Goal: Transaction & Acquisition: Download file/media

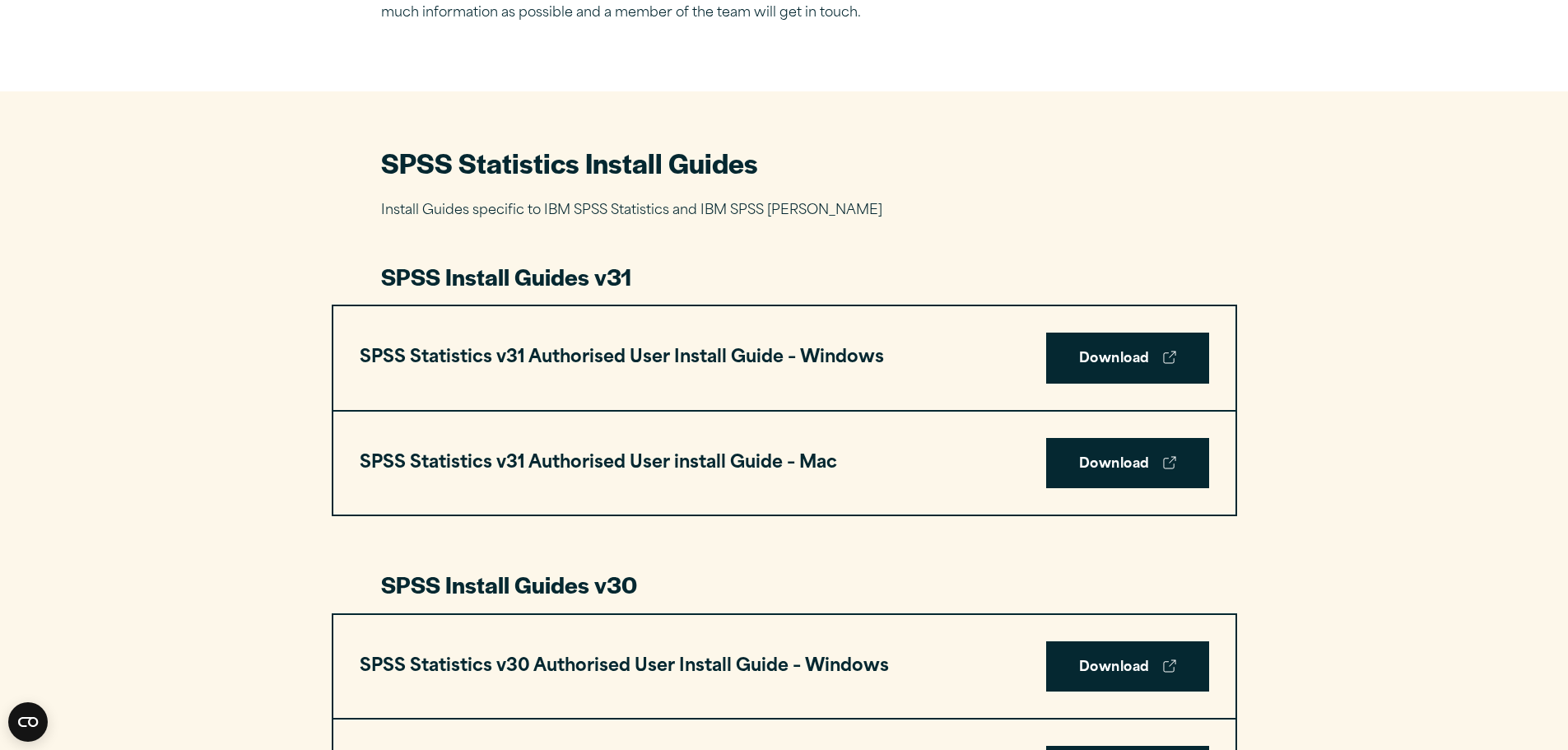
scroll to position [741, 0]
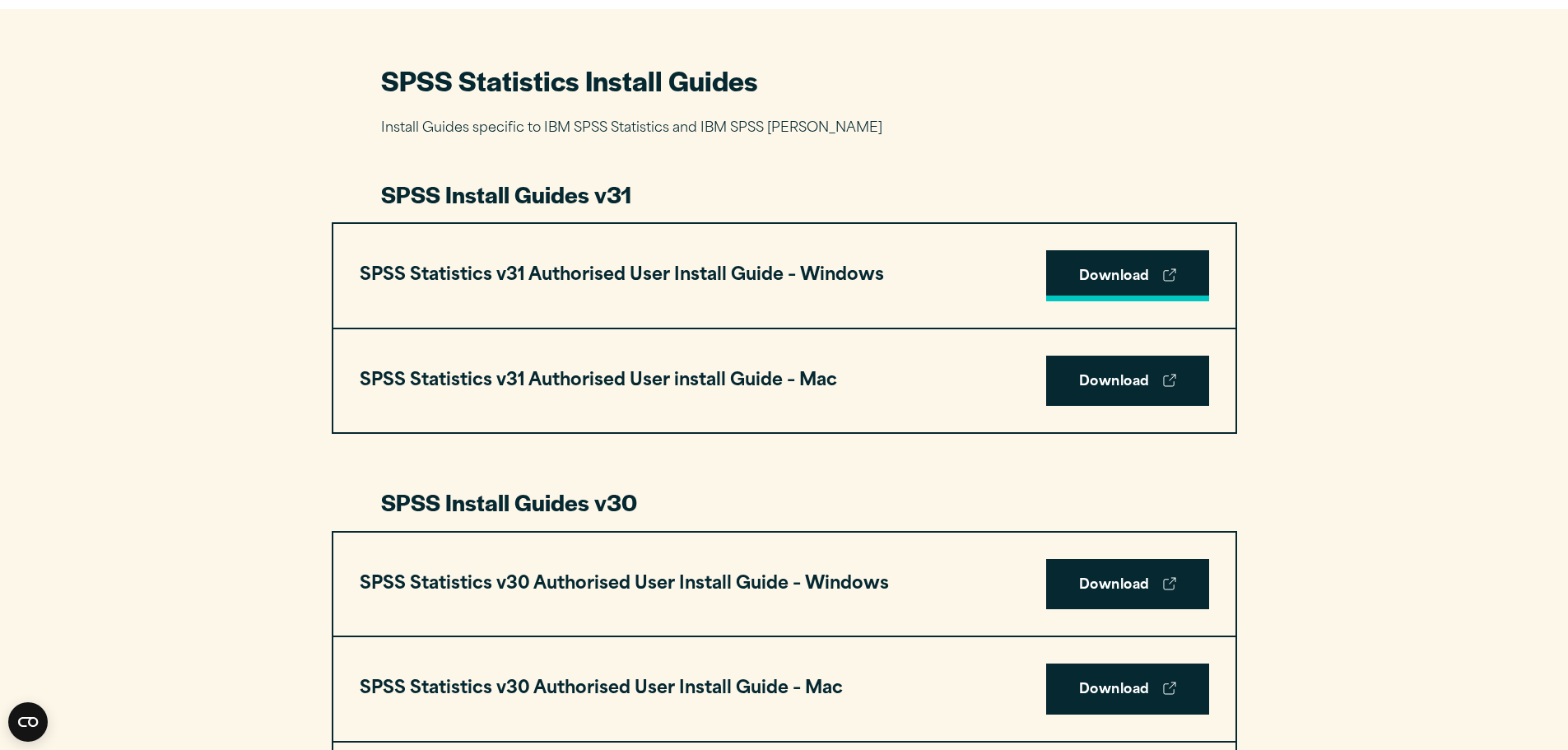
click at [1131, 274] on link "Download" at bounding box center [1127, 275] width 163 height 51
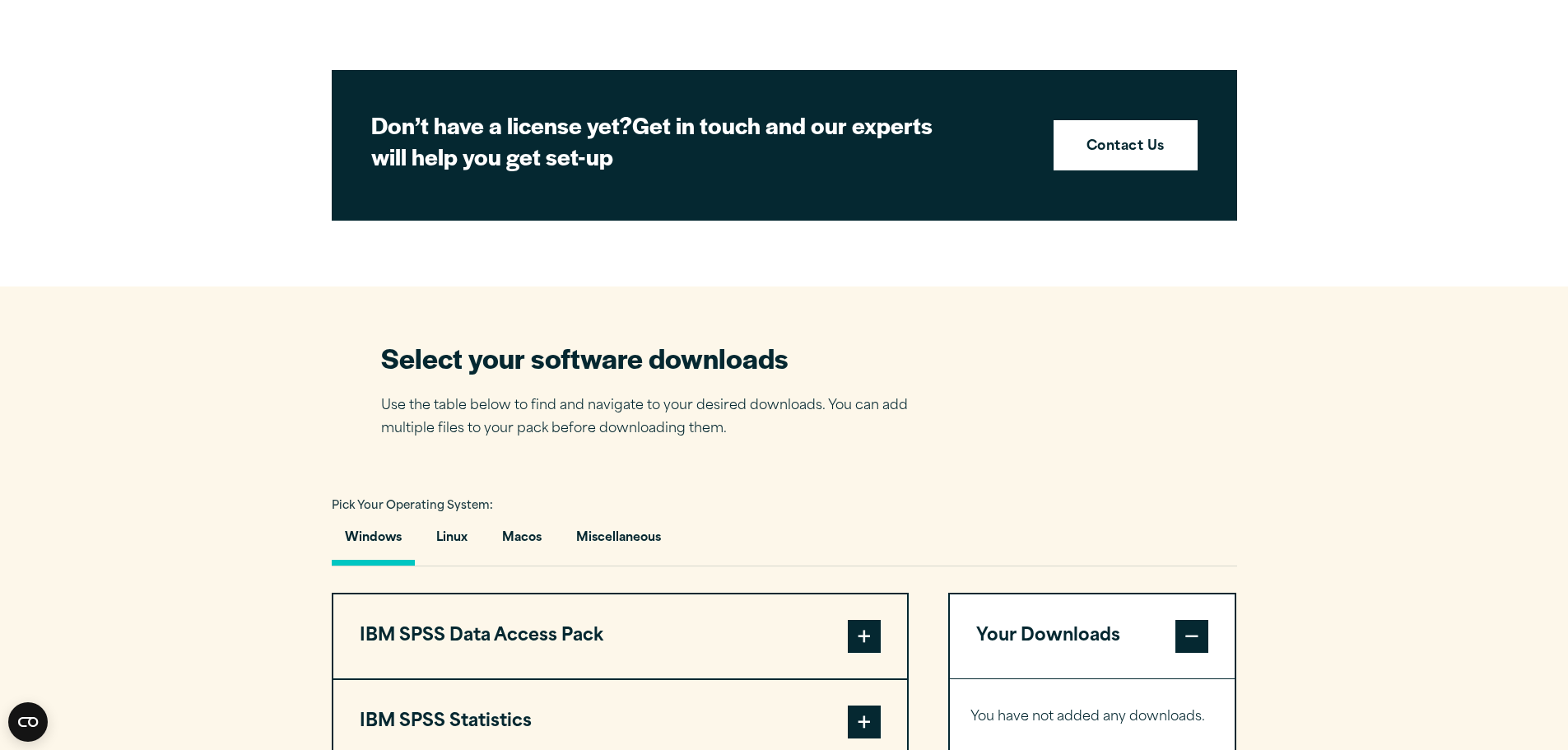
scroll to position [1070, 0]
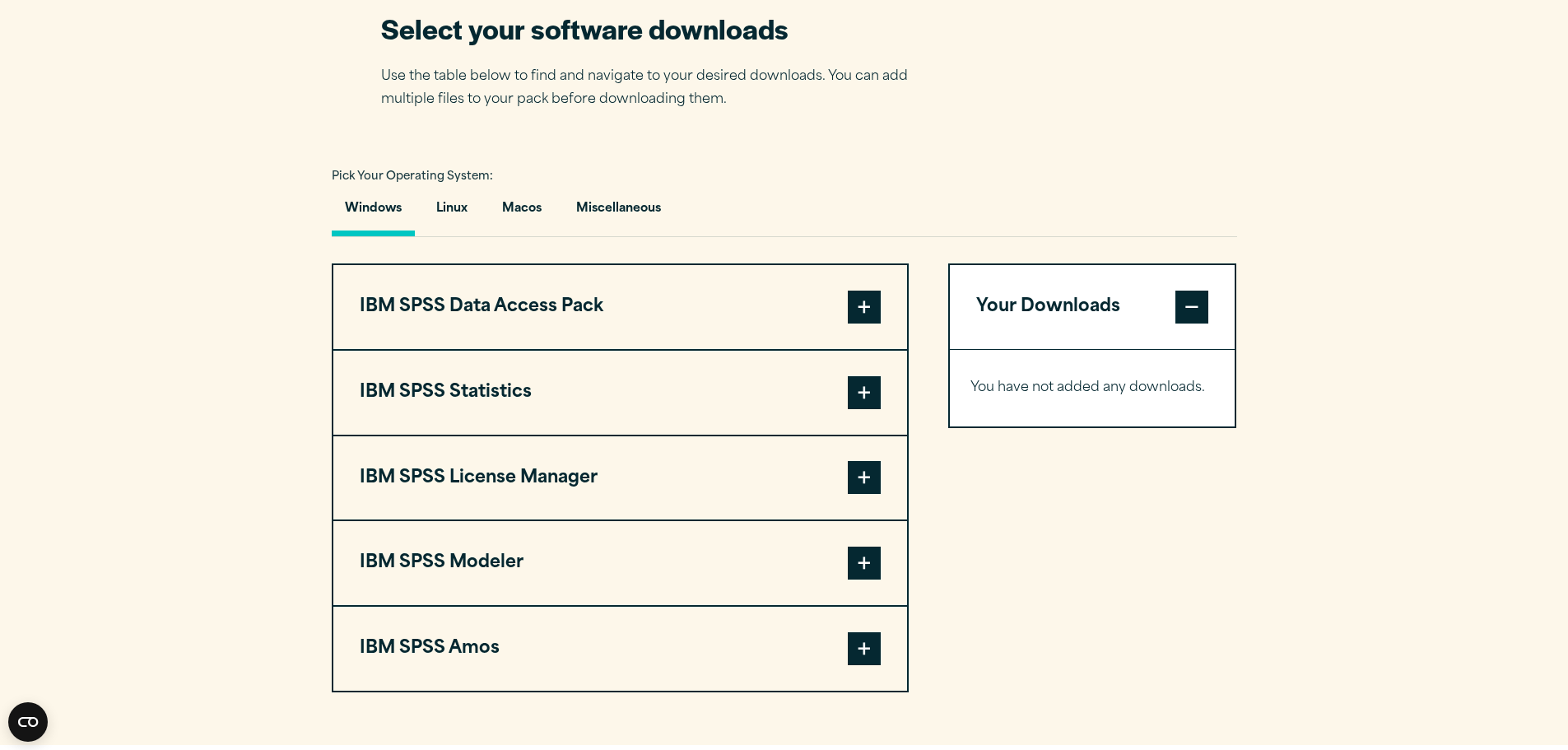
click at [821, 393] on button "IBM SPSS Statistics" at bounding box center [620, 392] width 574 height 84
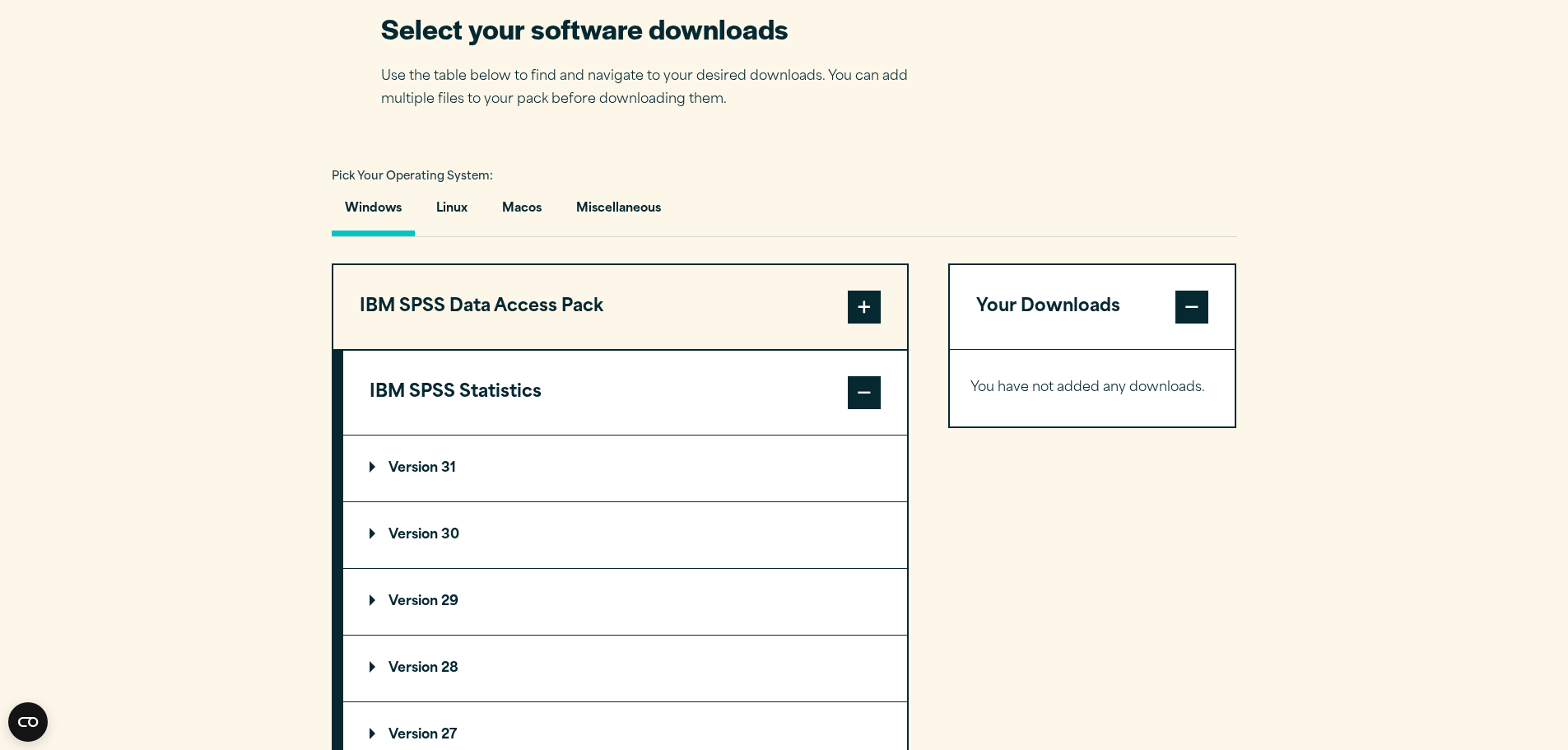
click at [642, 468] on summary "Version 31" at bounding box center [624, 468] width 564 height 66
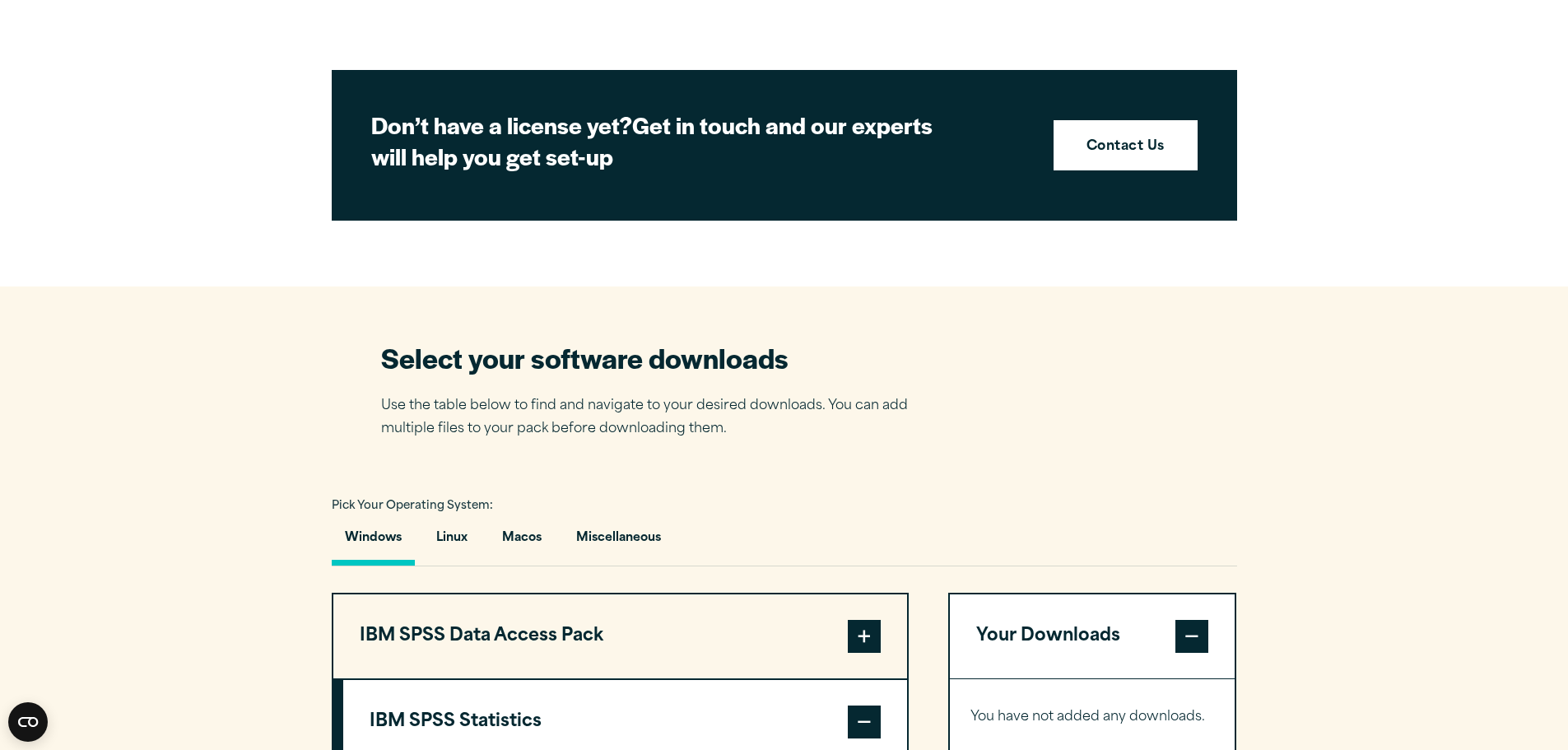
scroll to position [1152, 0]
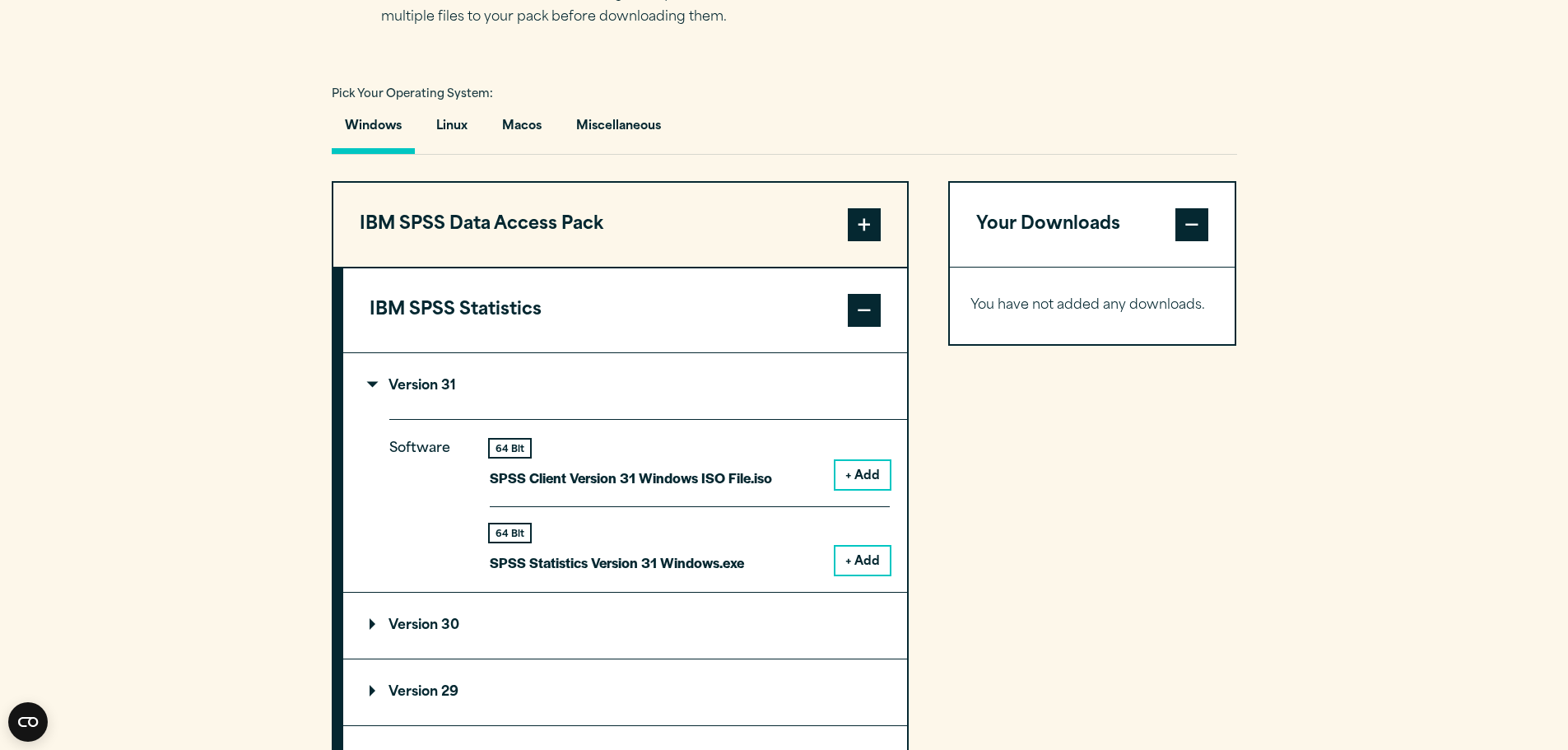
click at [870, 560] on button "+ Add" at bounding box center [862, 560] width 54 height 28
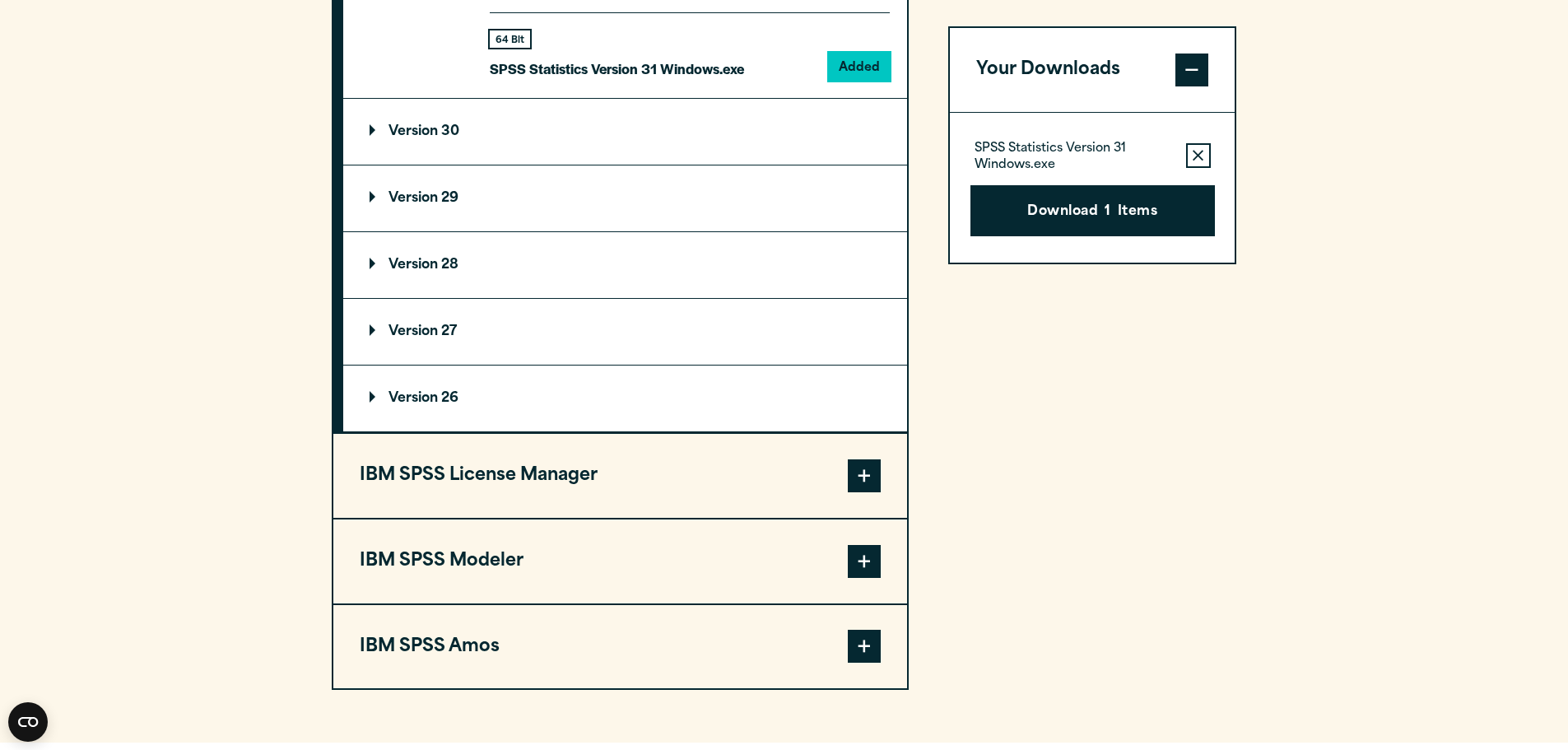
scroll to position [1728, 0]
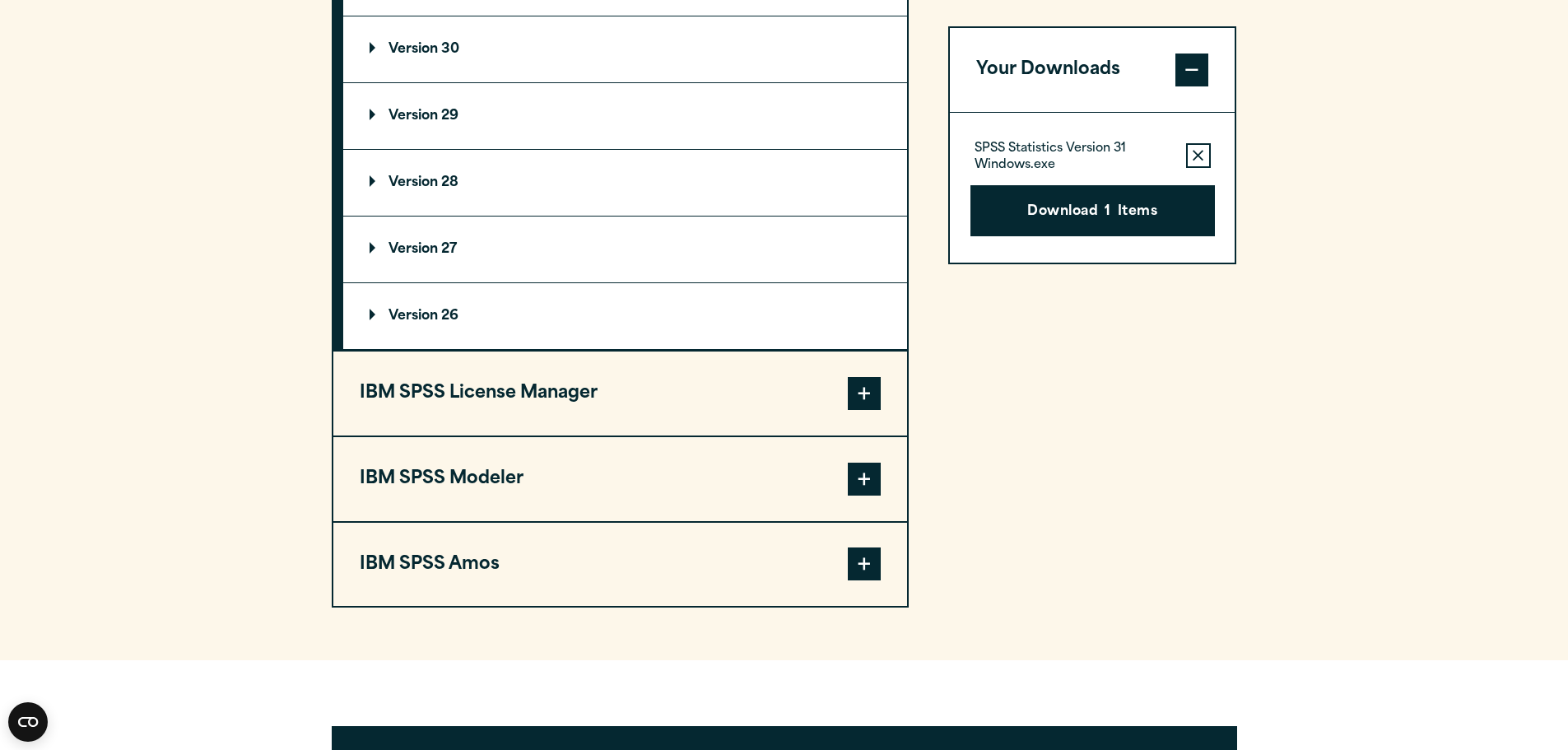
click at [854, 477] on span at bounding box center [864, 478] width 33 height 33
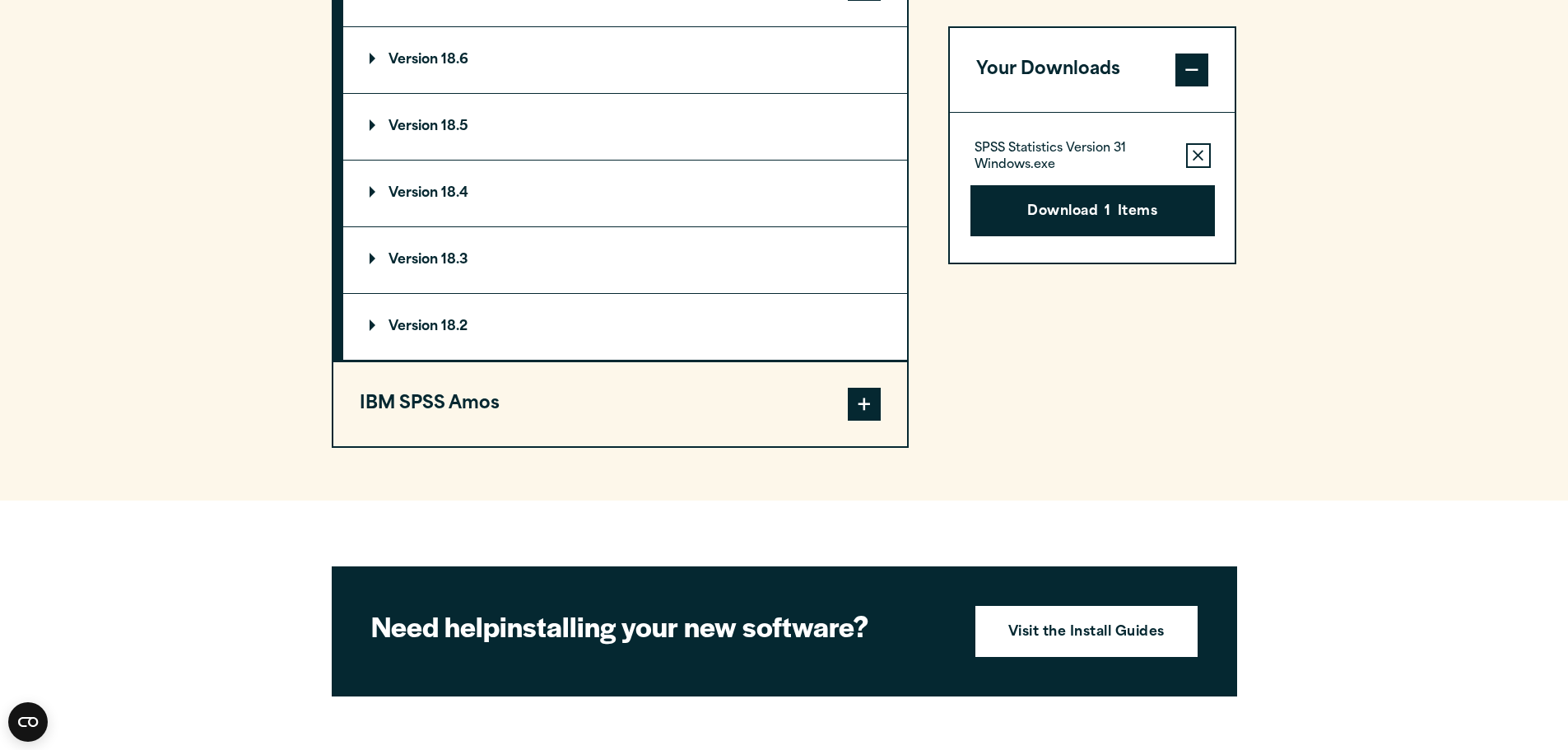
scroll to position [1319, 0]
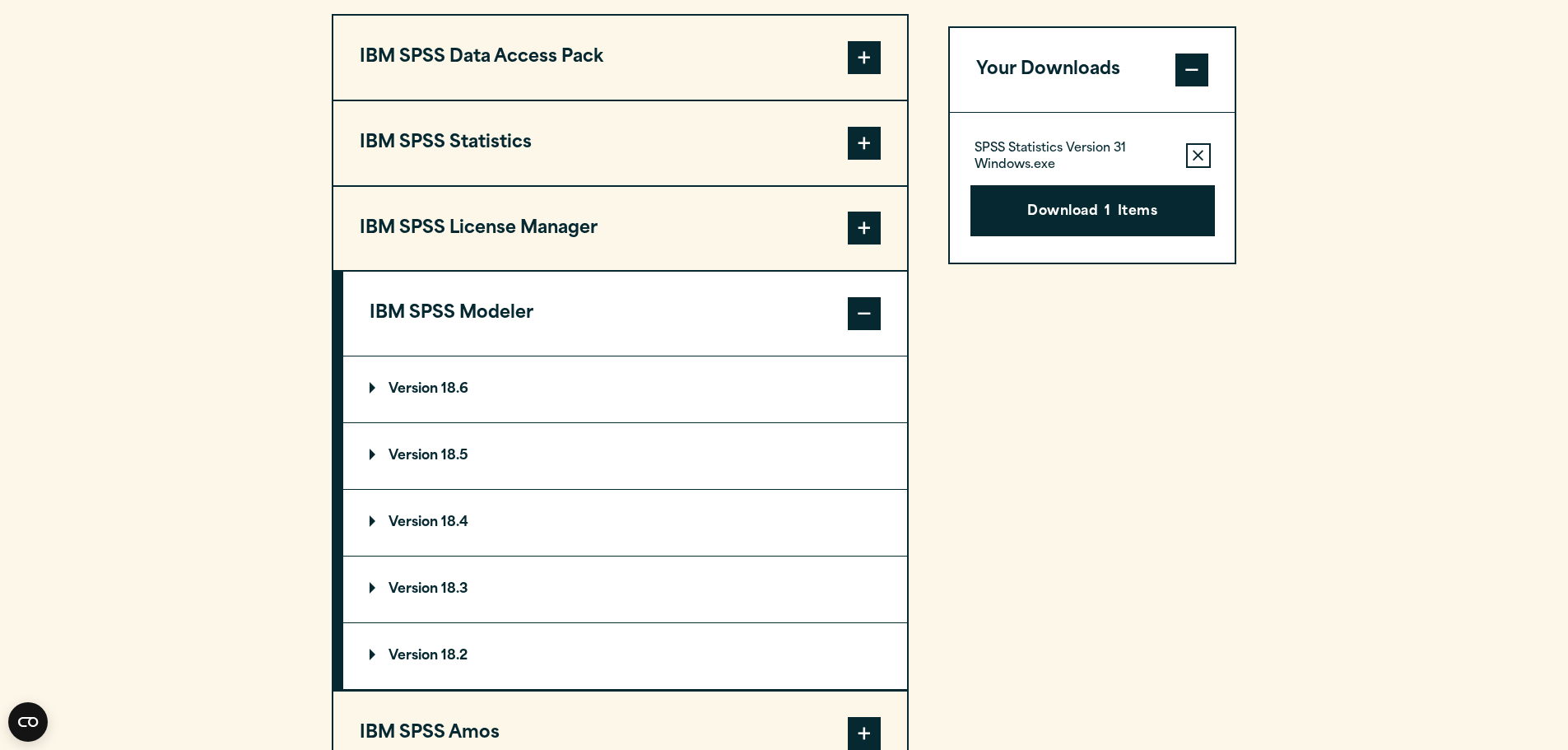
click at [770, 392] on summary "Version 18.6" at bounding box center [624, 389] width 564 height 66
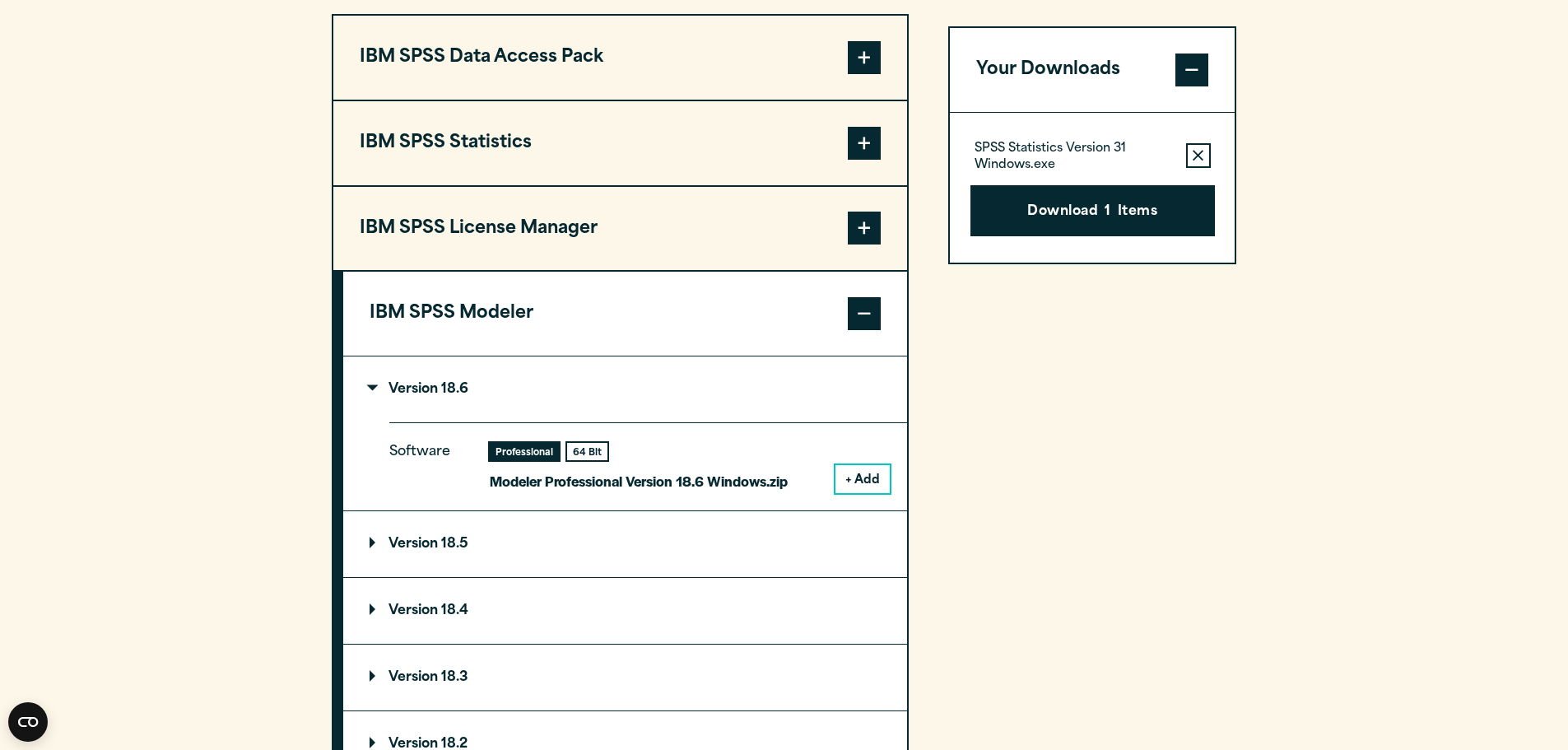
click at [863, 480] on button "+ Add" at bounding box center [862, 479] width 54 height 28
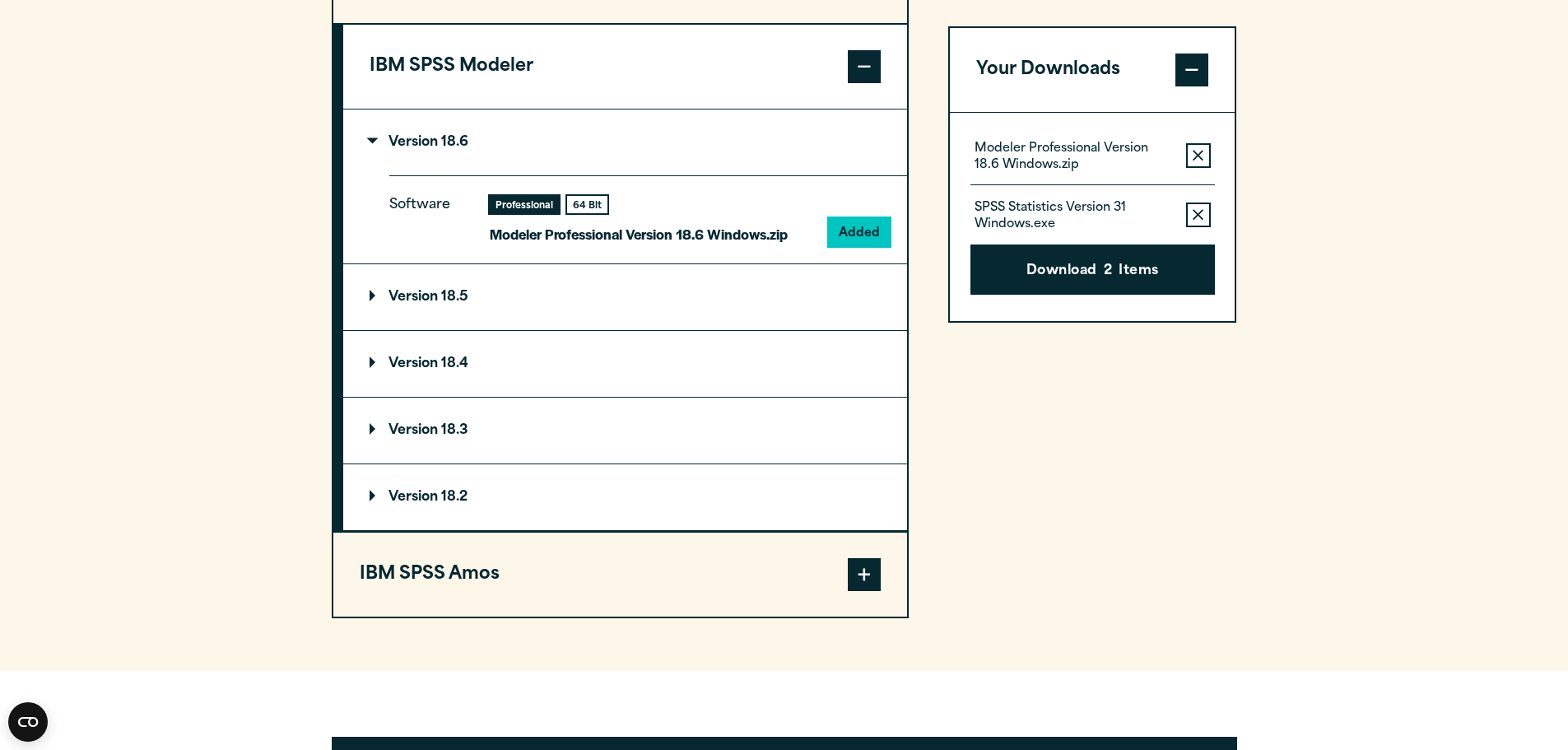
scroll to position [1648, 0]
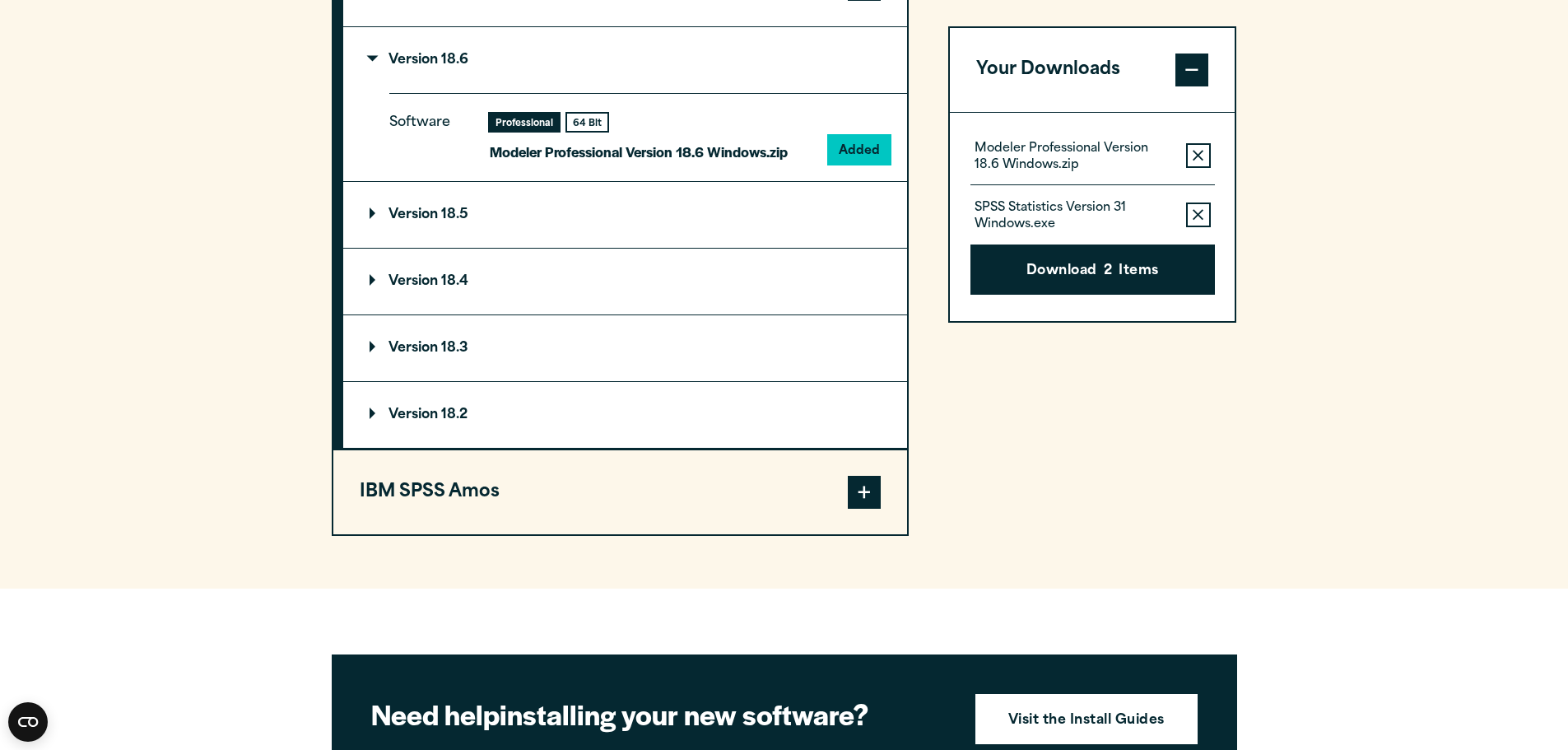
click at [868, 503] on span at bounding box center [864, 491] width 33 height 33
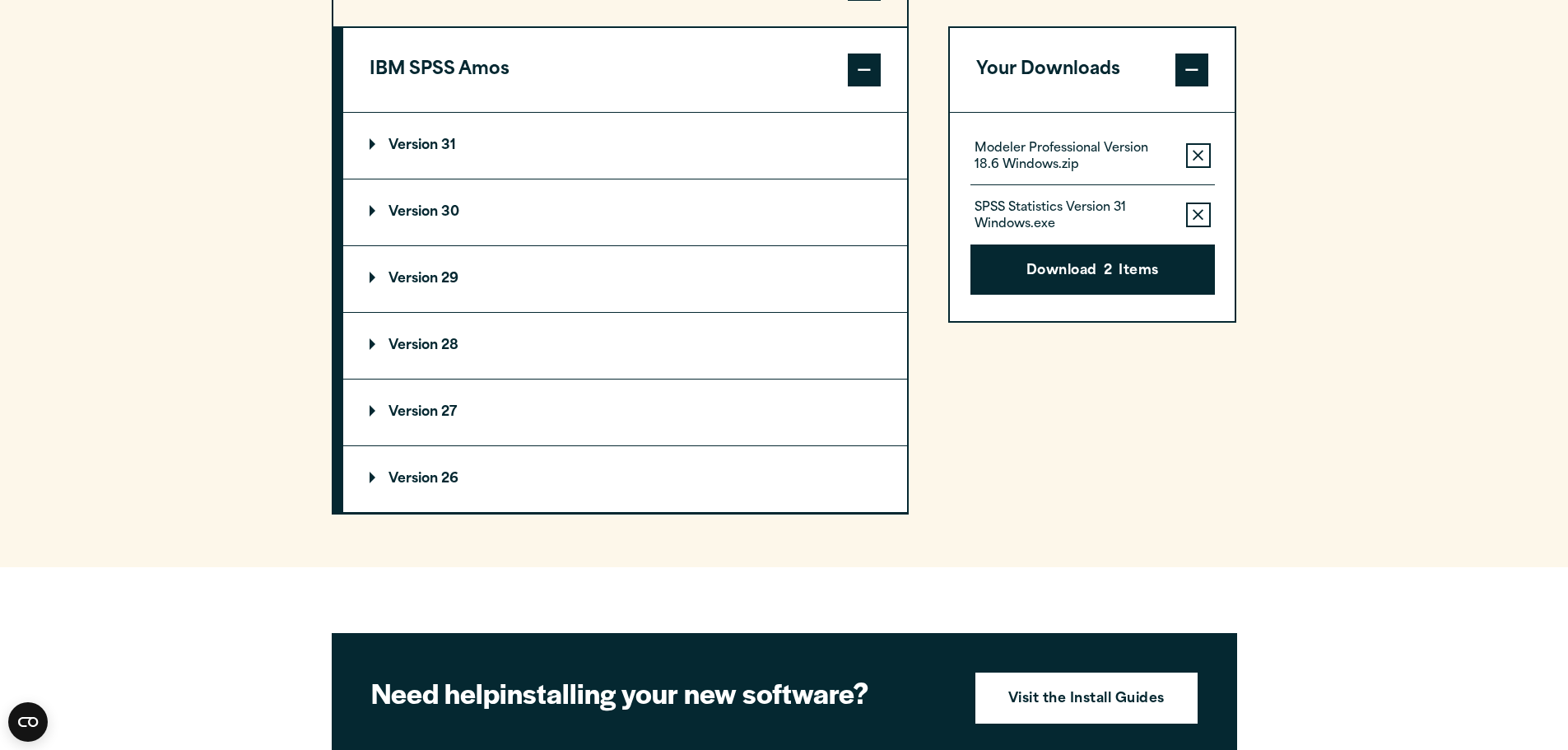
click at [446, 150] on p "Version 31" at bounding box center [413, 145] width 87 height 13
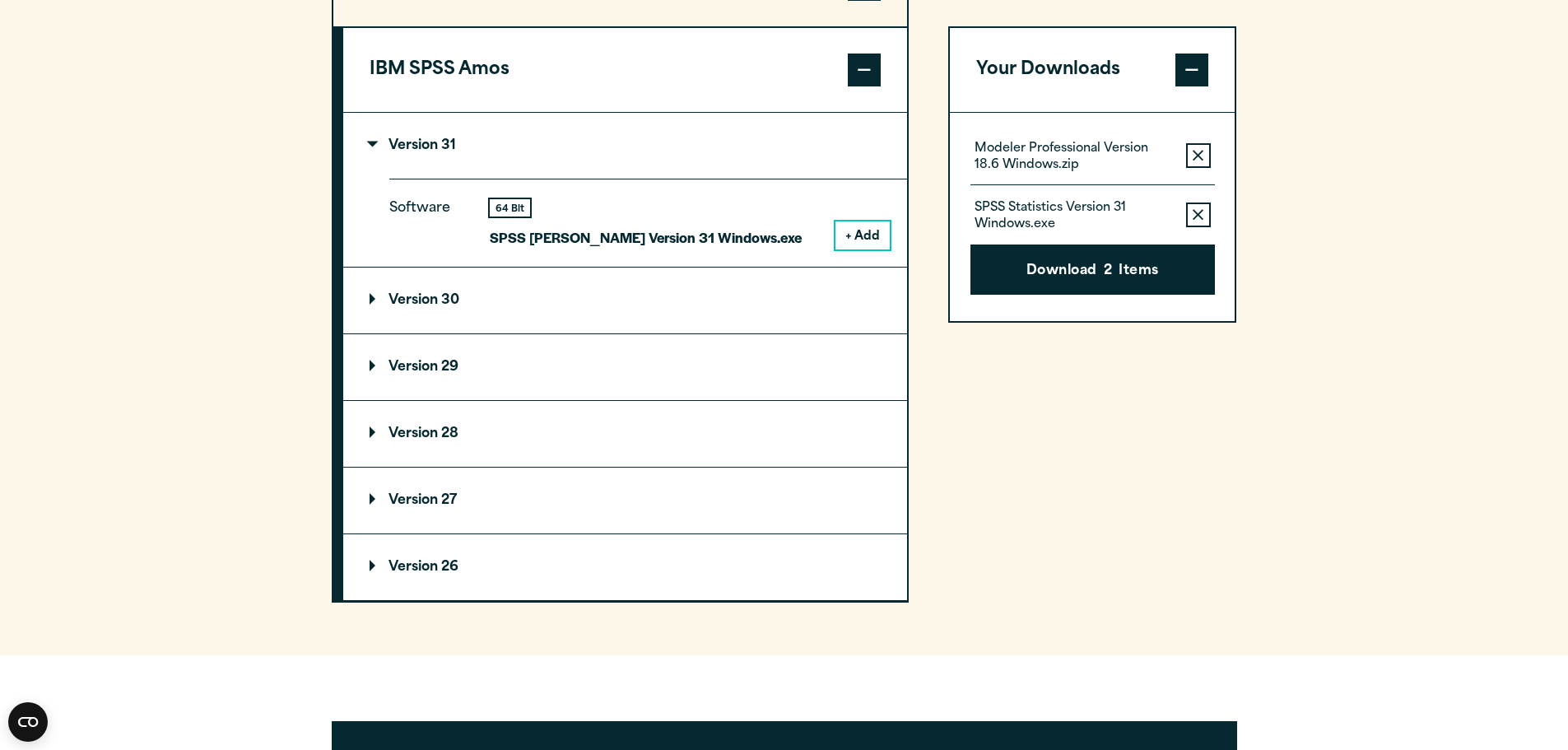
click at [859, 241] on button "+ Add" at bounding box center [862, 236] width 54 height 28
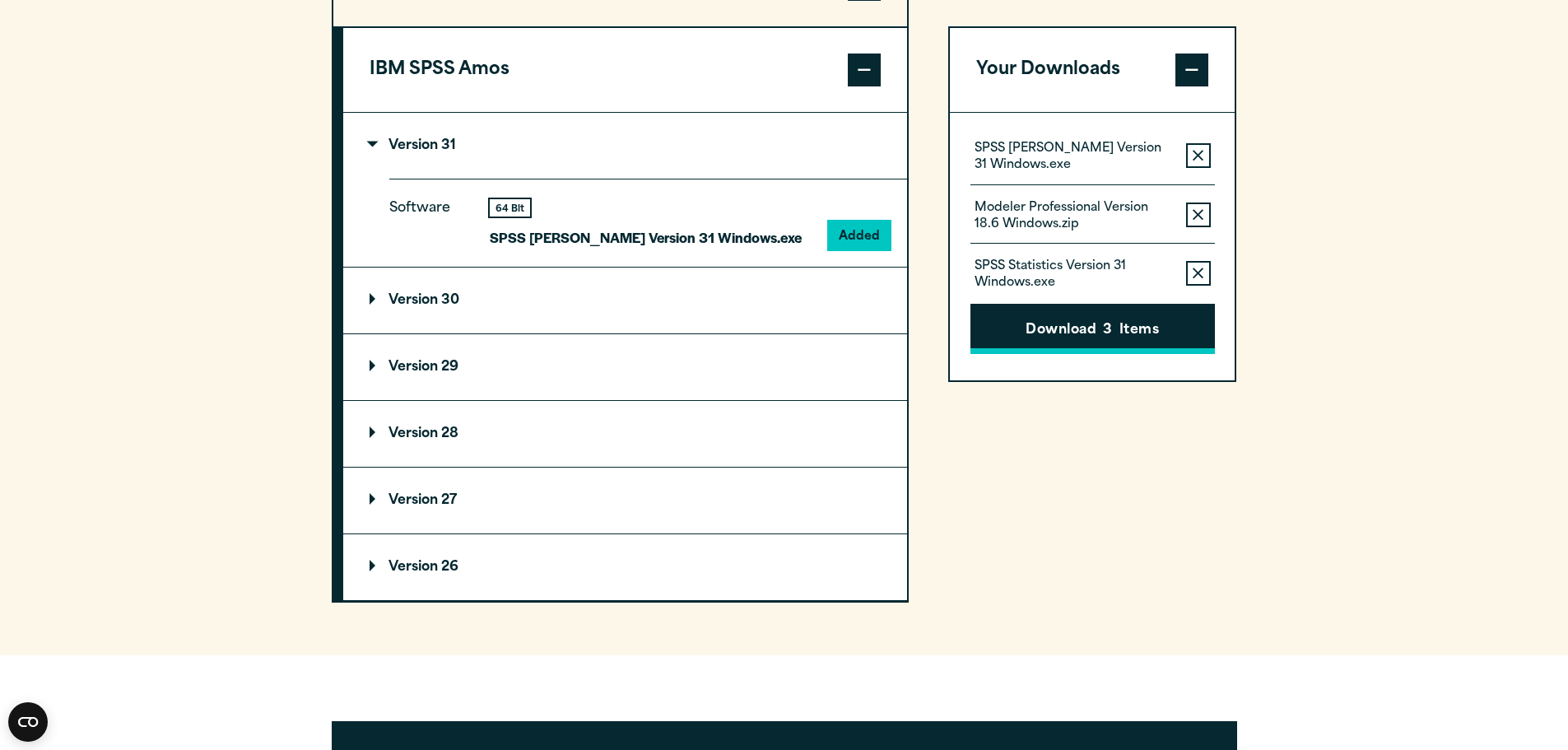
click at [1103, 327] on span "3" at bounding box center [1108, 331] width 9 height 21
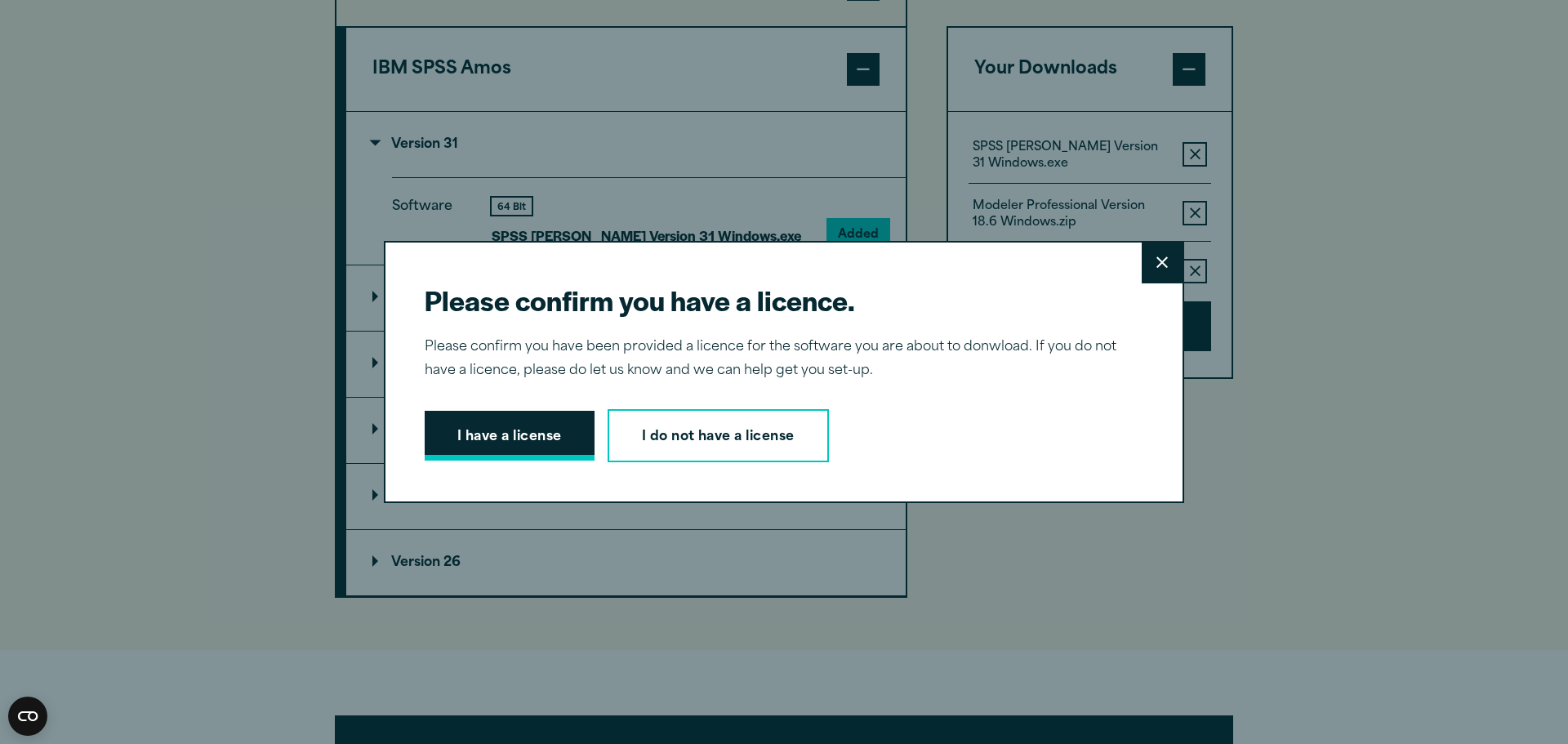
click at [505, 435] on button "I have a license" at bounding box center [509, 435] width 170 height 51
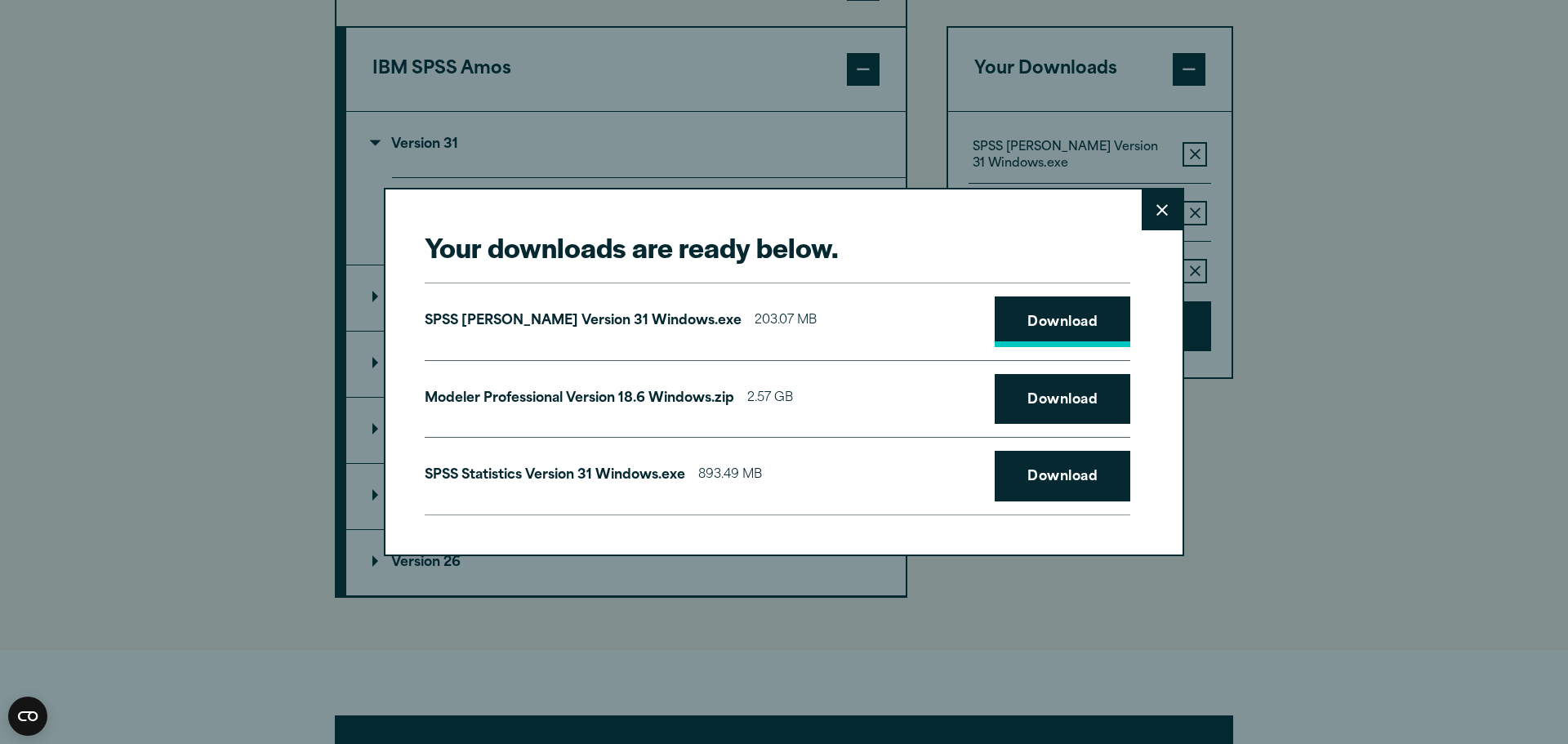
click at [1054, 320] on link "Download" at bounding box center [1062, 322] width 136 height 51
click at [1074, 396] on link "Download" at bounding box center [1062, 399] width 136 height 51
click at [1067, 468] on link "Download" at bounding box center [1062, 476] width 136 height 51
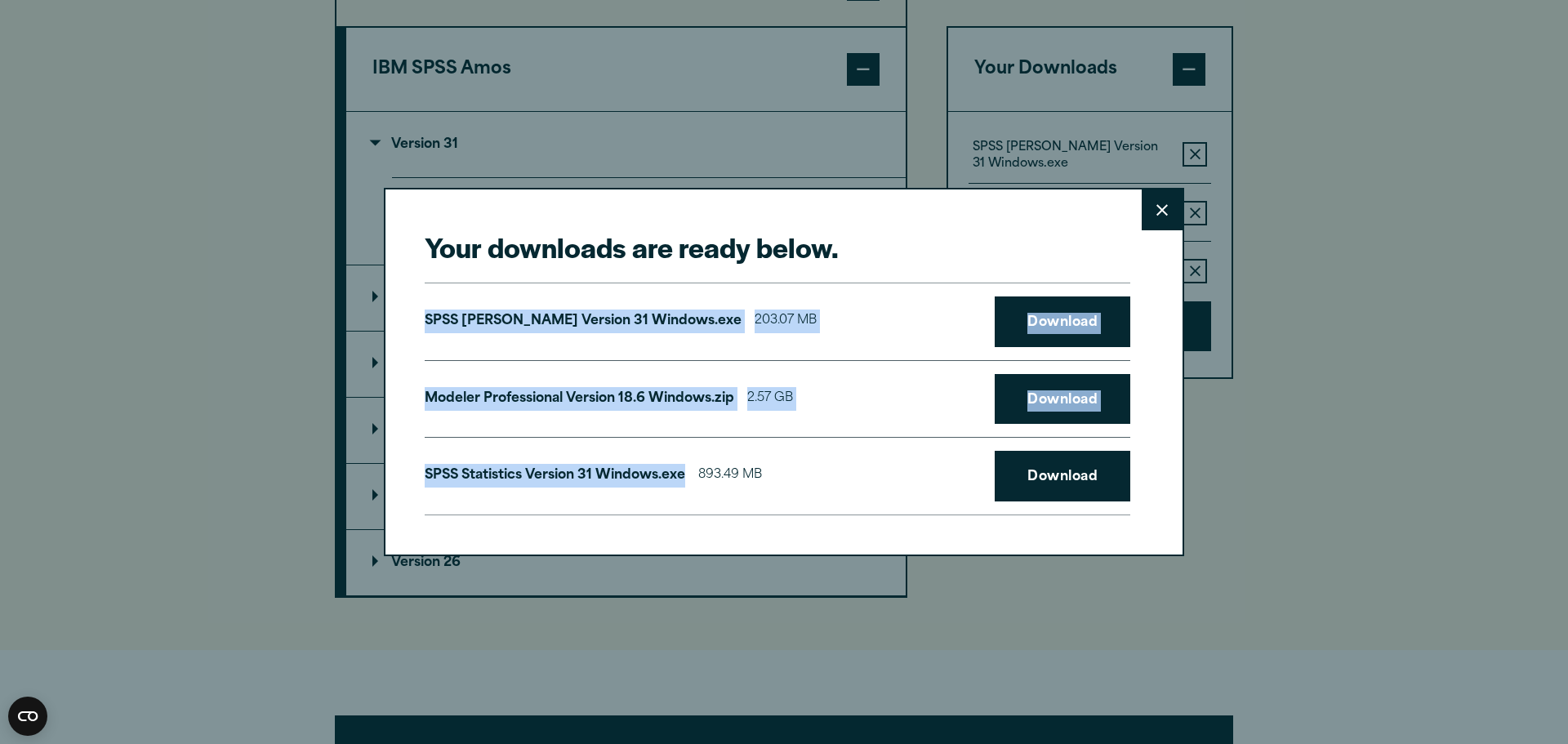
drag, startPoint x: 421, startPoint y: 318, endPoint x: 680, endPoint y: 473, distance: 301.8
click at [680, 473] on div "SPSS [PERSON_NAME] Version 31 Windows.exe 203.07 MB Download Modeler Profession…" at bounding box center [777, 399] width 705 height 233
copy div "SPSS [PERSON_NAME] Version 31 Windows.exe 203.07 MB Download Modeler Profession…"
click at [1157, 213] on icon at bounding box center [1162, 210] width 11 height 12
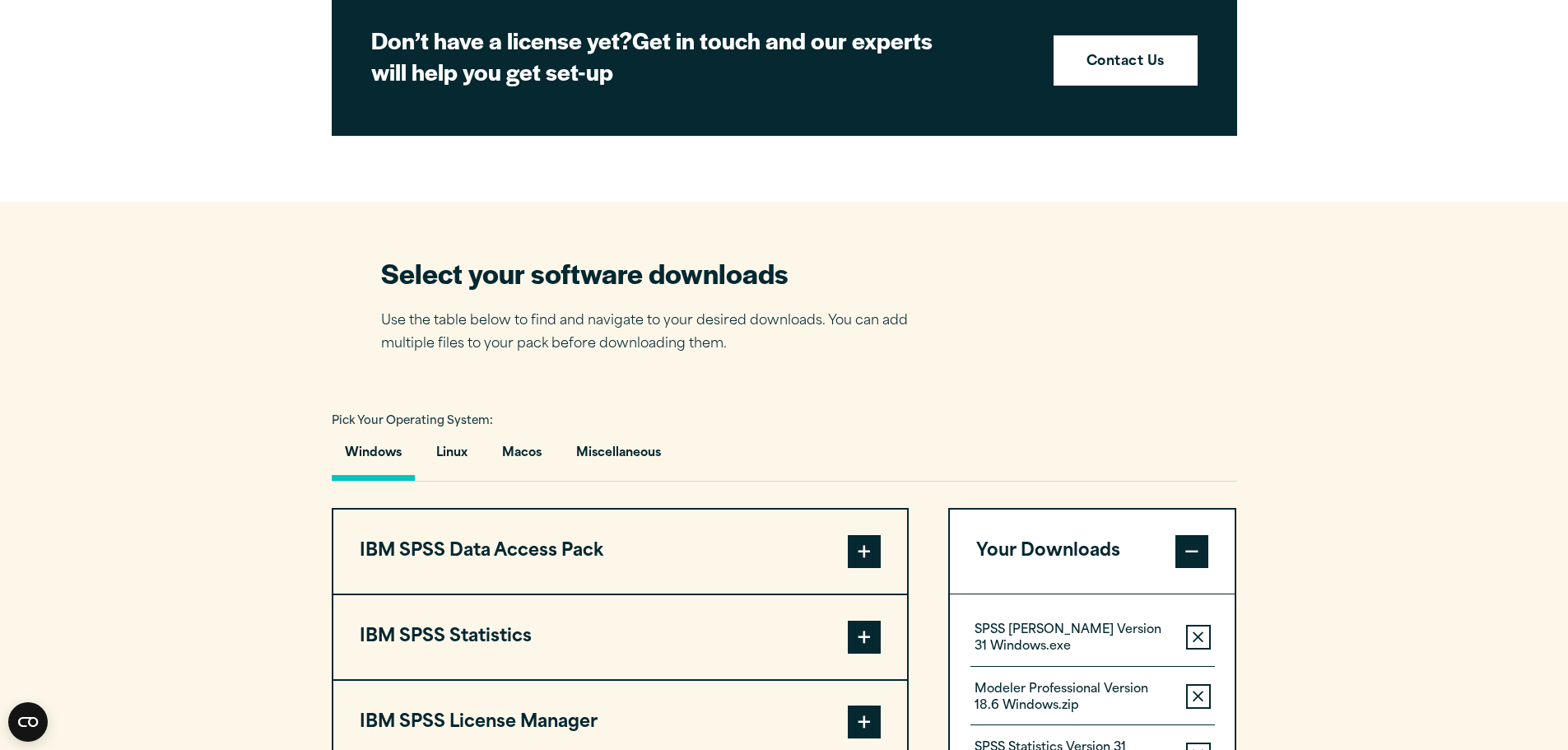
scroll to position [743, 0]
